Goal: Information Seeking & Learning: Find specific fact

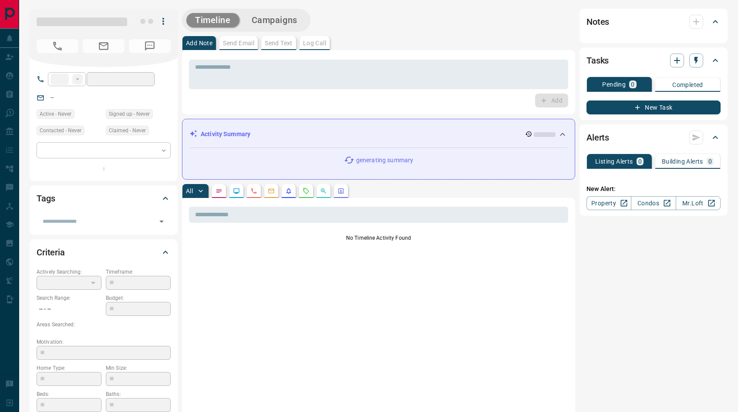
type input "**"
type input "**********"
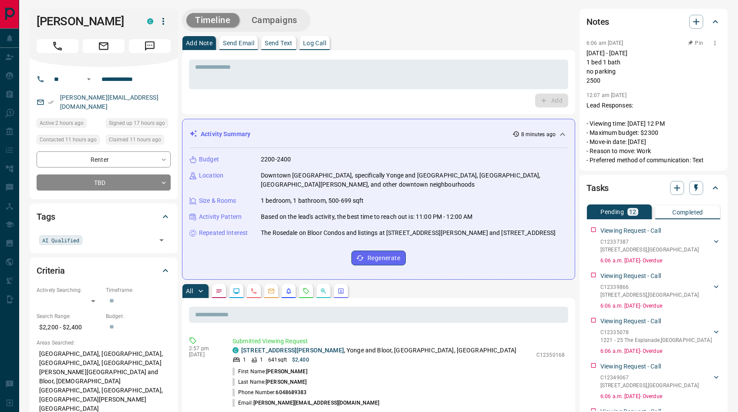
click at [714, 42] on icon "button" at bounding box center [714, 43] width 7 height 7
click at [710, 58] on li "Edit" at bounding box center [701, 58] width 38 height 13
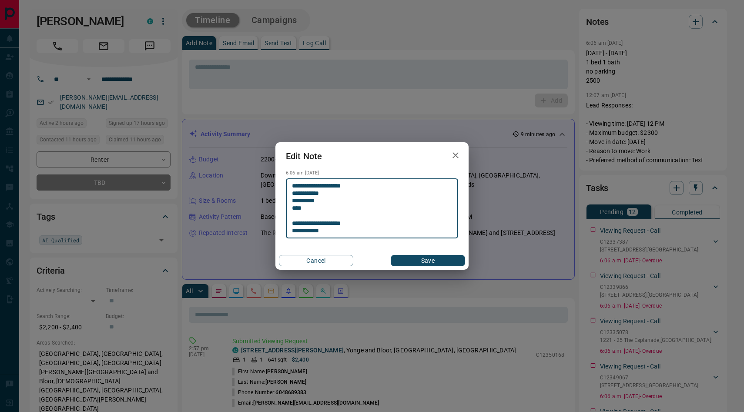
type textarea "**********"
click at [401, 262] on button "Save" at bounding box center [428, 260] width 74 height 11
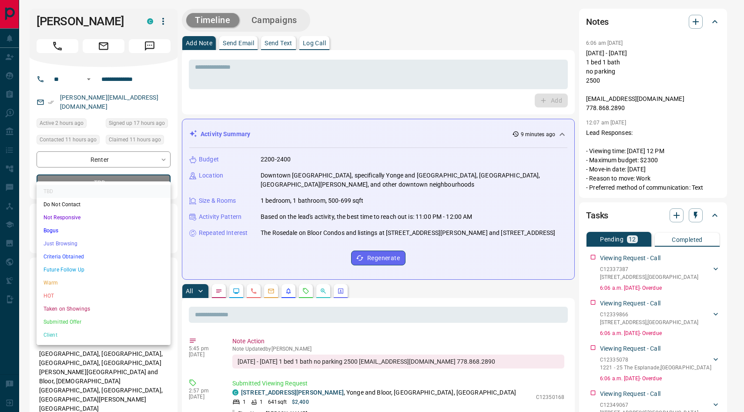
click at [72, 285] on li "Warm" at bounding box center [104, 282] width 134 height 13
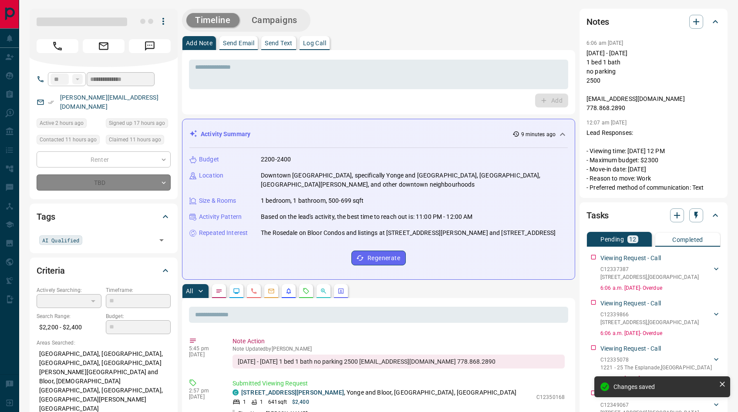
type input "*"
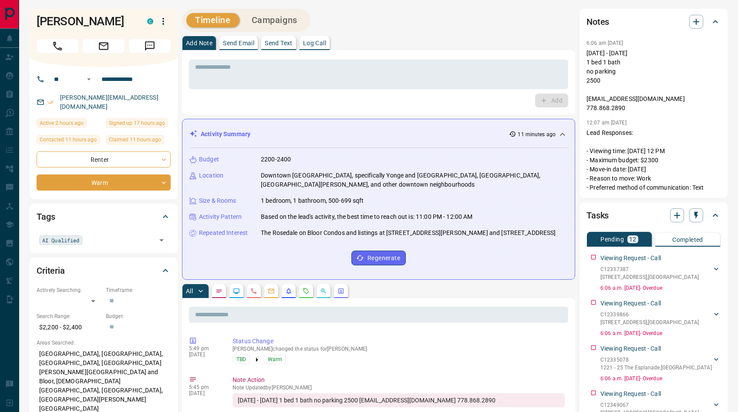
drag, startPoint x: 150, startPoint y: 99, endPoint x: 58, endPoint y: 98, distance: 92.3
click at [58, 98] on div "[PERSON_NAME][EMAIL_ADDRESS][DOMAIN_NAME]" at bounding box center [104, 103] width 134 height 24
copy link "[PERSON_NAME][EMAIL_ADDRESS][DOMAIN_NAME]"
drag, startPoint x: 658, startPoint y: 100, endPoint x: 587, endPoint y: 101, distance: 71.0
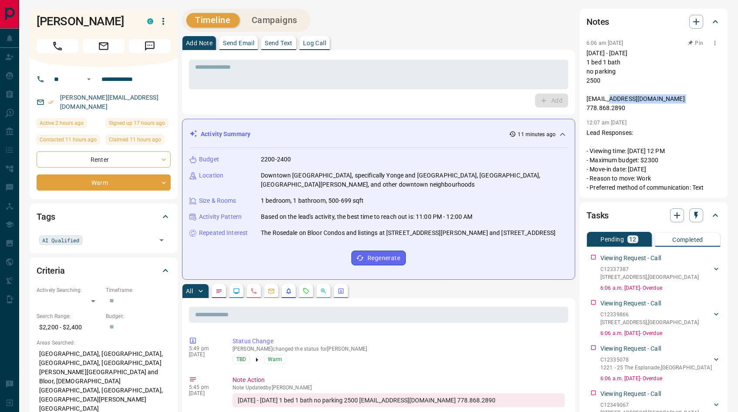
click at [587, 101] on p "[DATE] - [DATE] 1 bed 1 bath no parking 2500 [EMAIL_ADDRESS][DOMAIN_NAME] 778.8…" at bounding box center [653, 81] width 134 height 64
copy p "[EMAIL_ADDRESS][DOMAIN_NAME]"
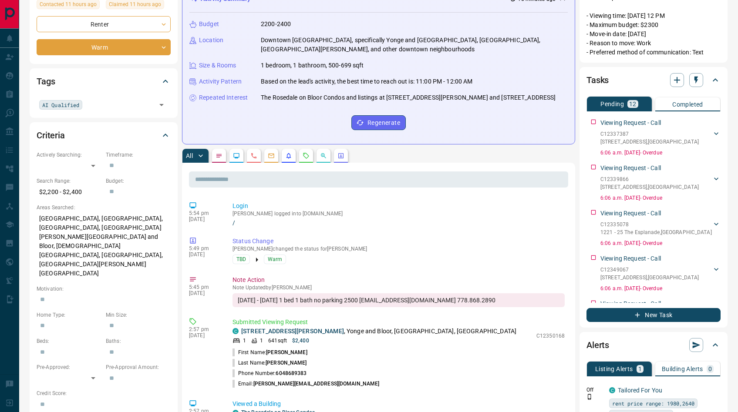
scroll to position [188, 0]
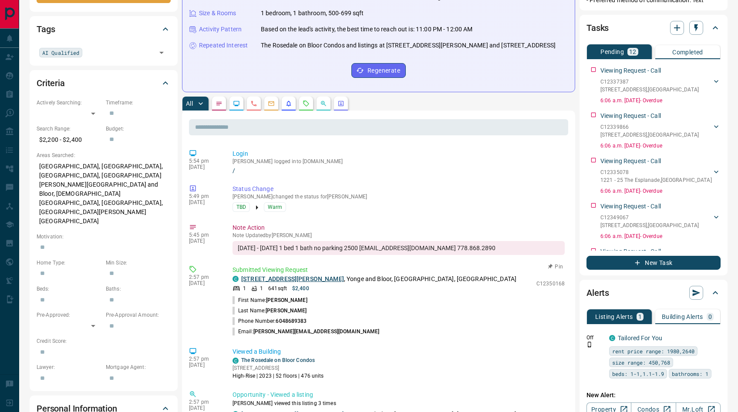
click at [300, 280] on link "[STREET_ADDRESS][PERSON_NAME]" at bounding box center [292, 279] width 103 height 7
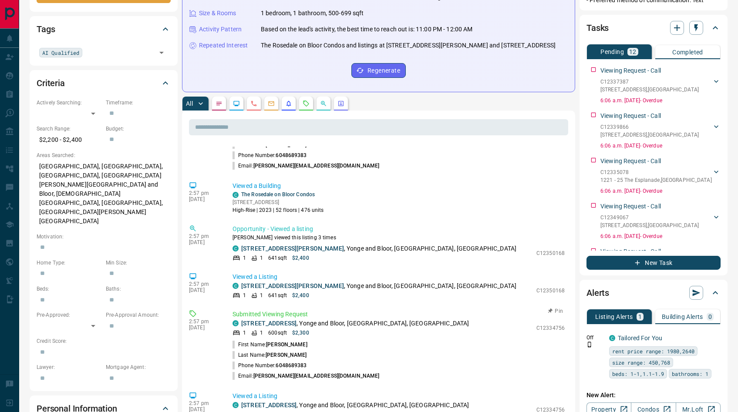
scroll to position [166, 0]
click at [281, 323] on link "[STREET_ADDRESS]" at bounding box center [268, 323] width 55 height 7
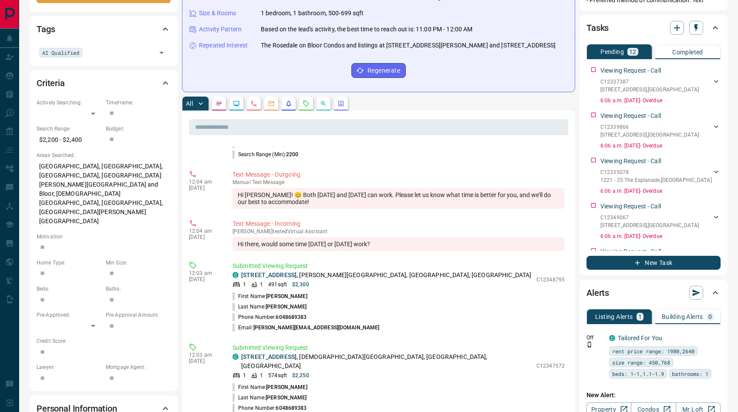
scroll to position [2224, 0]
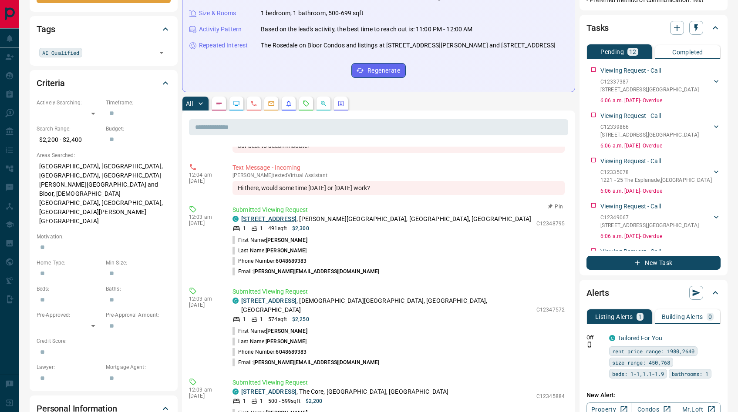
click at [294, 222] on link "[STREET_ADDRESS]" at bounding box center [268, 218] width 55 height 7
click at [296, 304] on link "[STREET_ADDRESS]" at bounding box center [268, 300] width 55 height 7
click at [296, 389] on link "[STREET_ADDRESS]" at bounding box center [268, 391] width 55 height 7
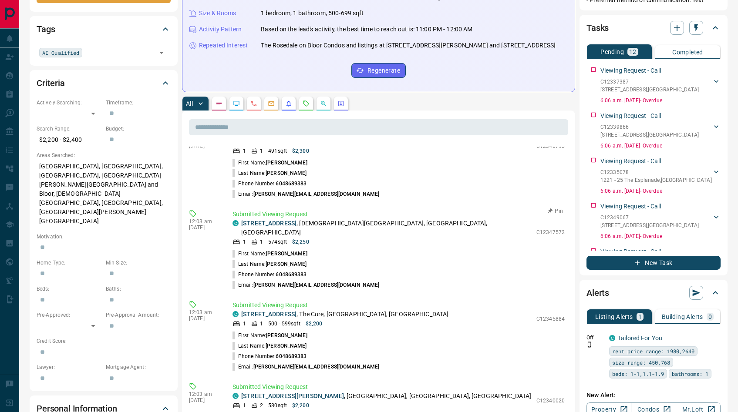
scroll to position [2302, 0]
click at [291, 392] on link "[STREET_ADDRESS][PERSON_NAME]" at bounding box center [292, 395] width 103 height 7
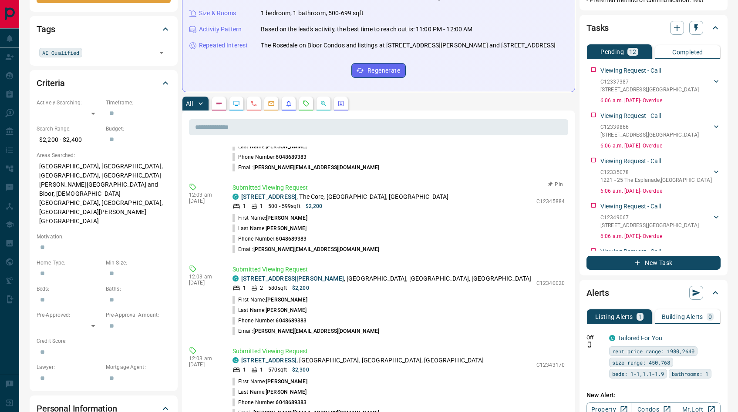
scroll to position [2423, 0]
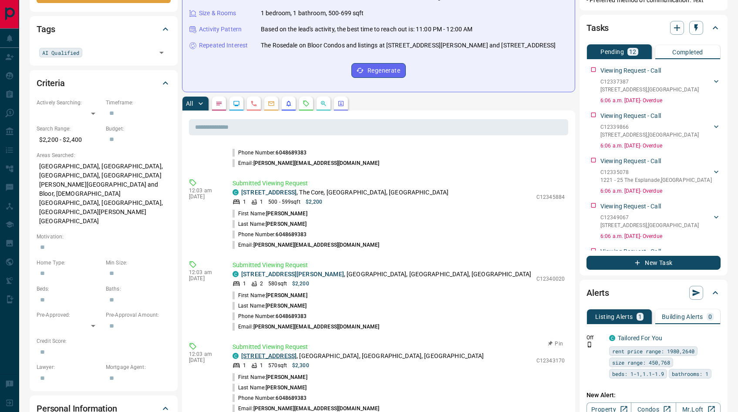
click at [286, 353] on link "[STREET_ADDRESS]" at bounding box center [268, 356] width 55 height 7
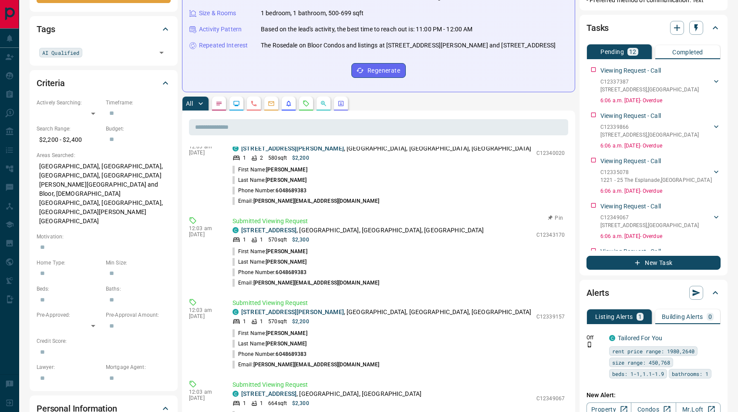
scroll to position [2551, 0]
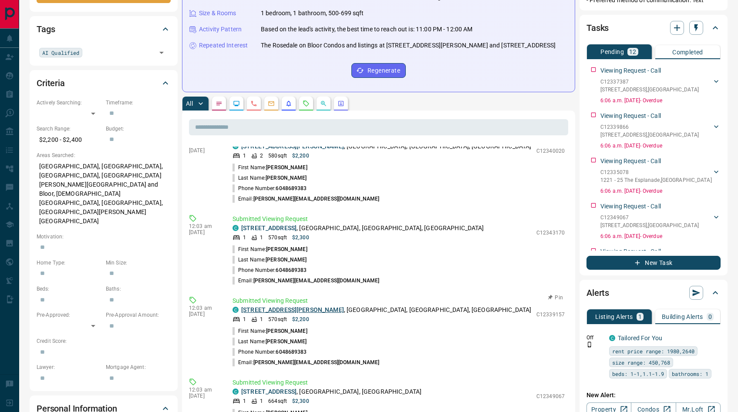
click at [290, 306] on link "[STREET_ADDRESS][PERSON_NAME]" at bounding box center [292, 309] width 103 height 7
click at [275, 388] on link "[STREET_ADDRESS]" at bounding box center [268, 391] width 55 height 7
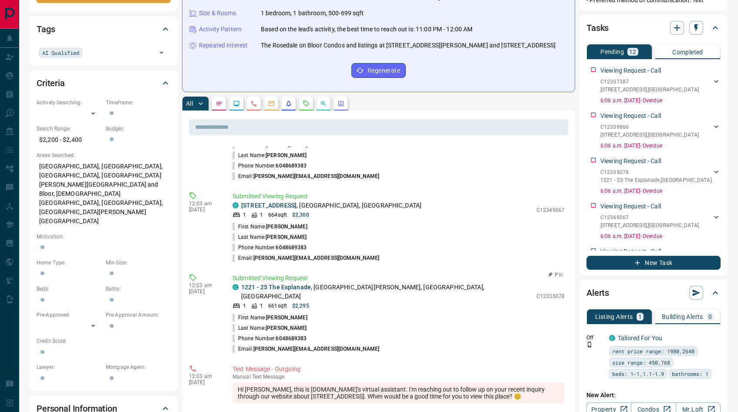
scroll to position [2772, 0]
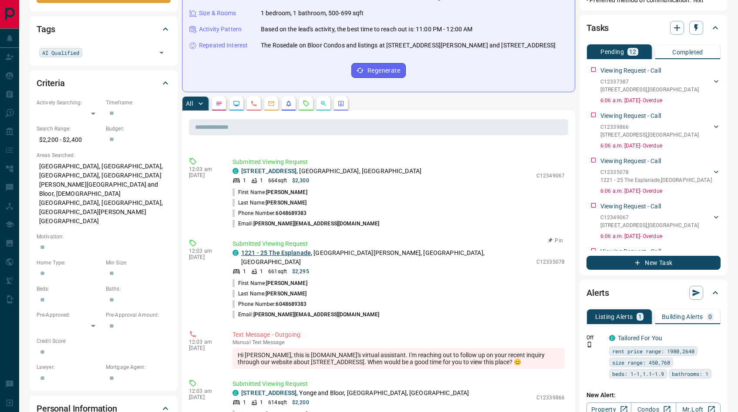
click at [291, 249] on link "1221 - 25 The Esplanade" at bounding box center [276, 252] width 70 height 7
click at [289, 390] on link "[STREET_ADDRESS]" at bounding box center [268, 393] width 55 height 7
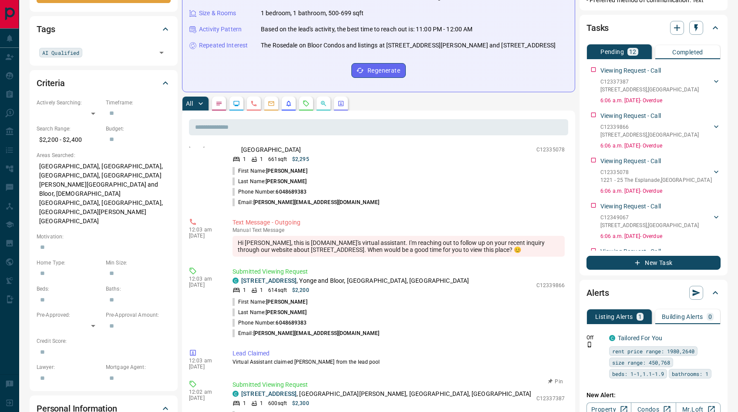
scroll to position [2895, 0]
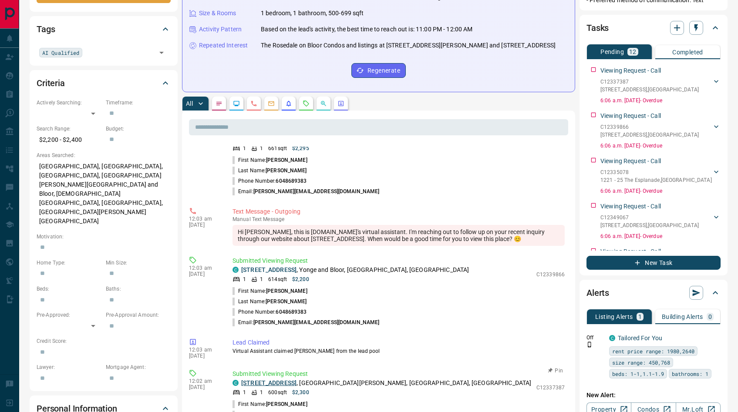
click at [296, 380] on link "[STREET_ADDRESS]" at bounding box center [268, 383] width 55 height 7
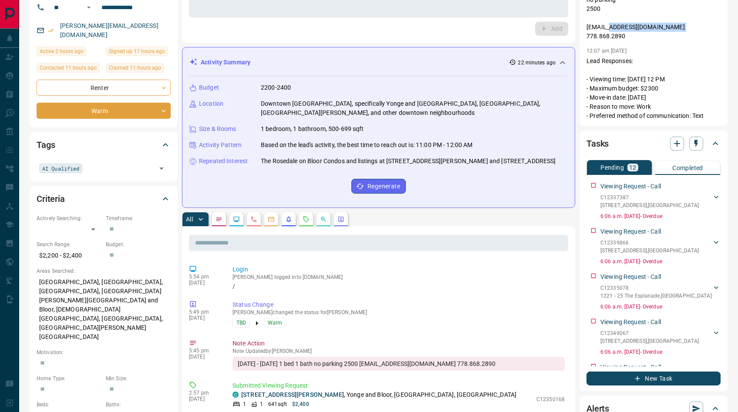
scroll to position [0, 0]
